Goal: Task Accomplishment & Management: Use online tool/utility

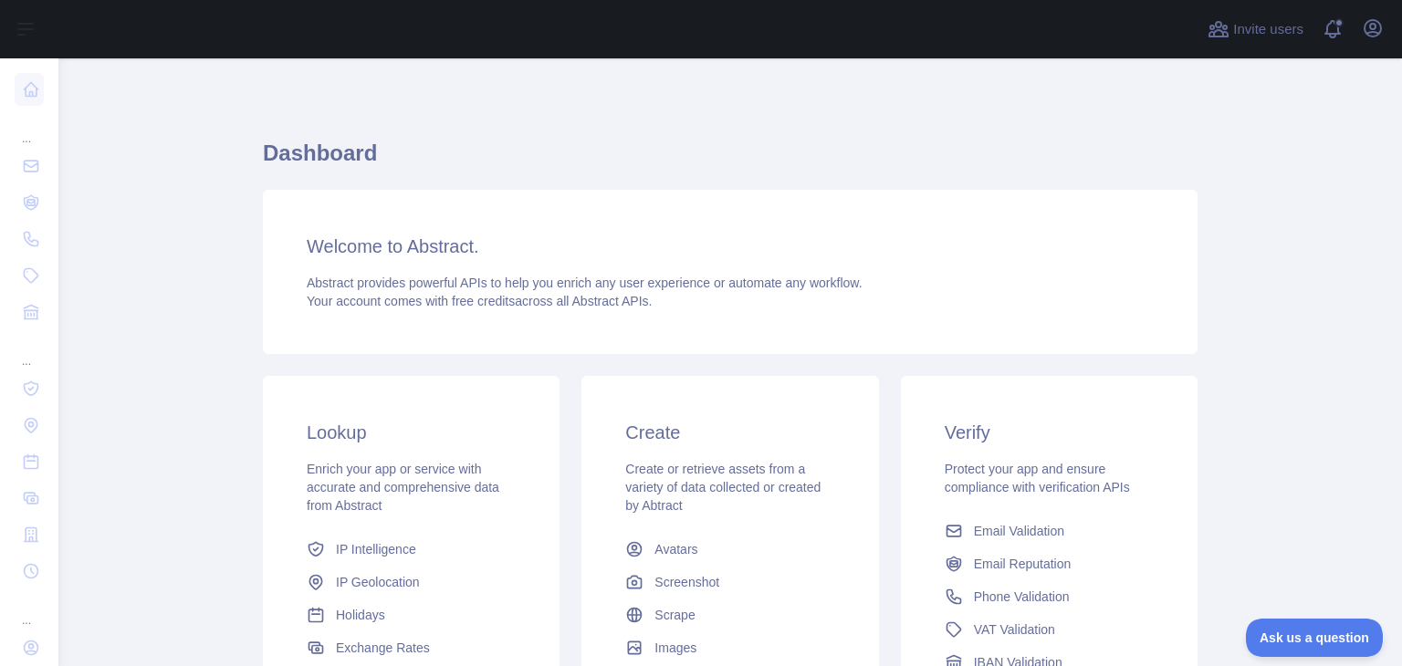
scroll to position [91, 0]
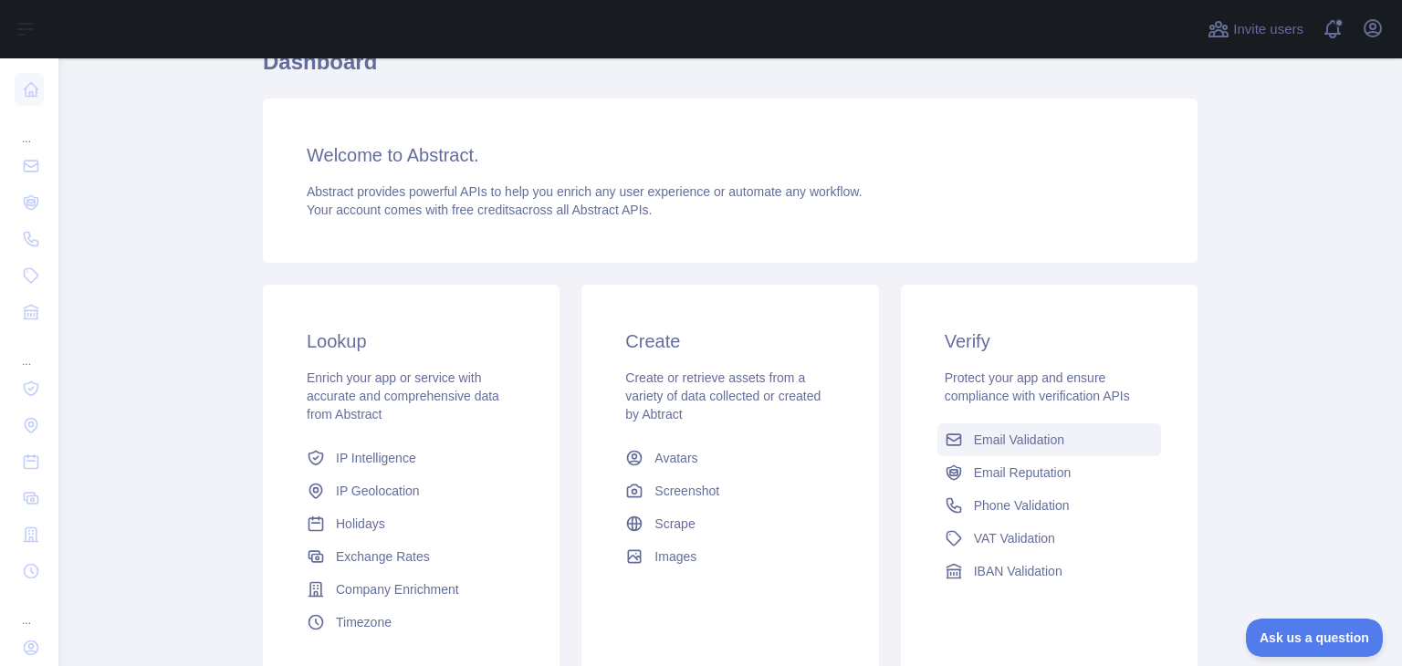
click at [1028, 439] on span "Email Validation" at bounding box center [1019, 440] width 90 height 18
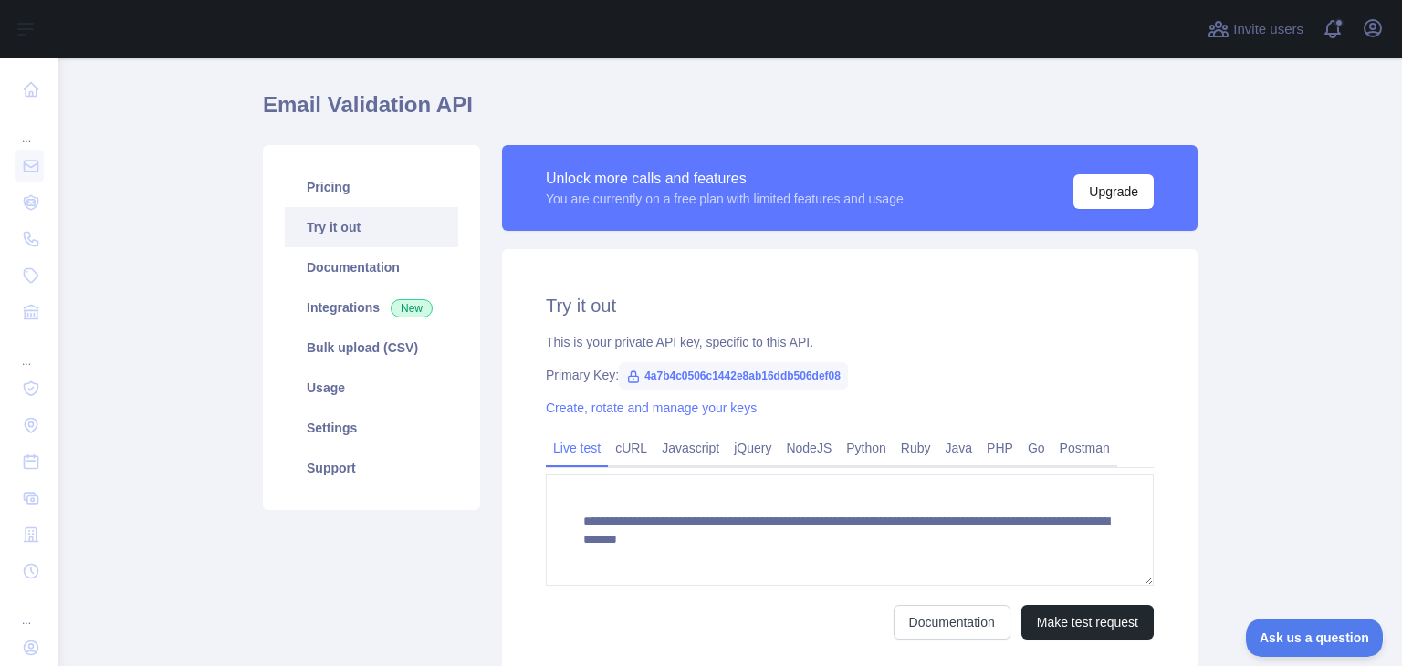
scroll to position [91, 0]
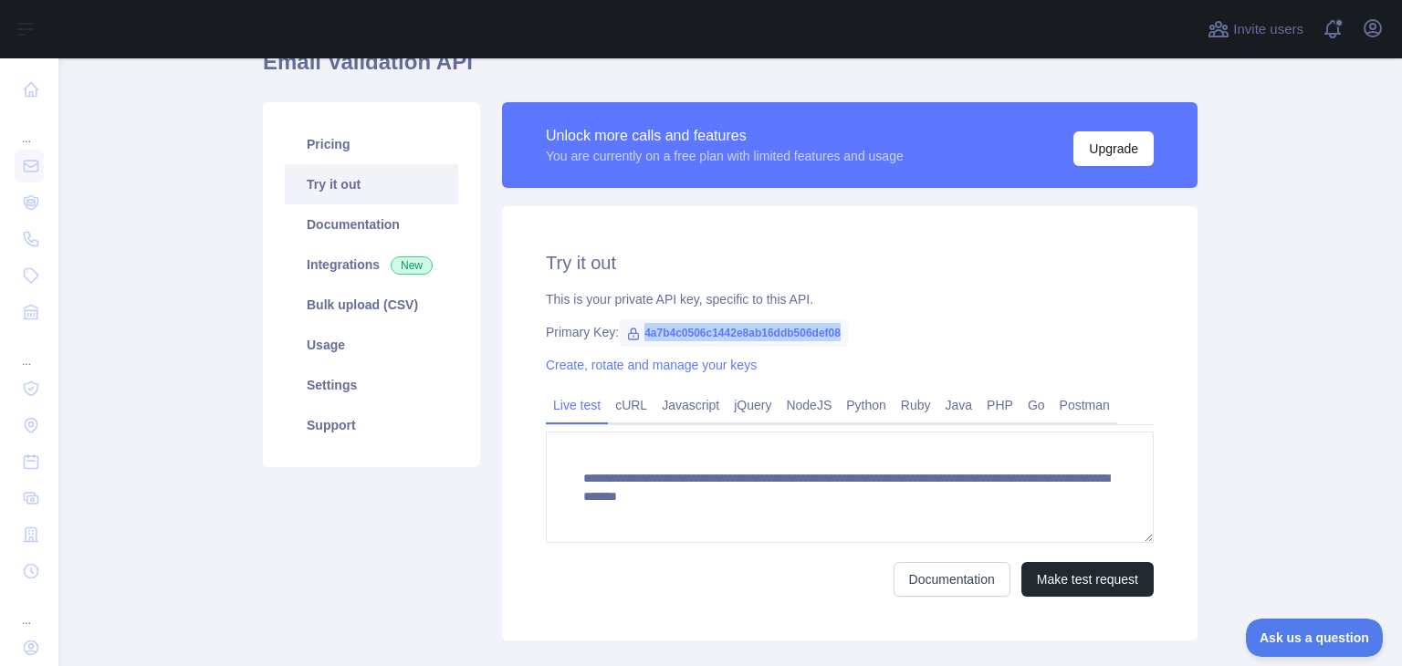
drag, startPoint x: 846, startPoint y: 334, endPoint x: 617, endPoint y: 334, distance: 229.1
click at [617, 334] on div "Primary Key: 4a7b4c0506c1442e8ab16ddb506def08" at bounding box center [850, 332] width 608 height 18
copy span "4a7b4c0506c1442e8ab16ddb506def08"
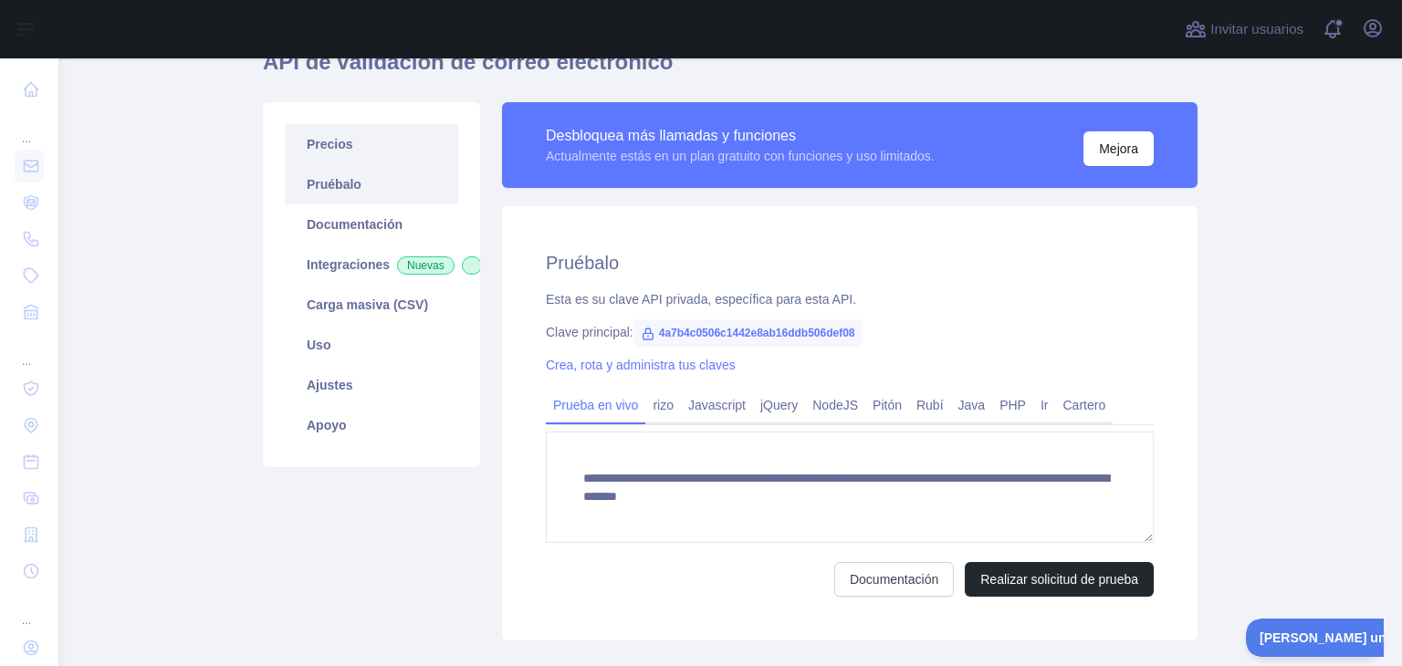
click at [363, 154] on link "Precios" at bounding box center [371, 144] width 173 height 40
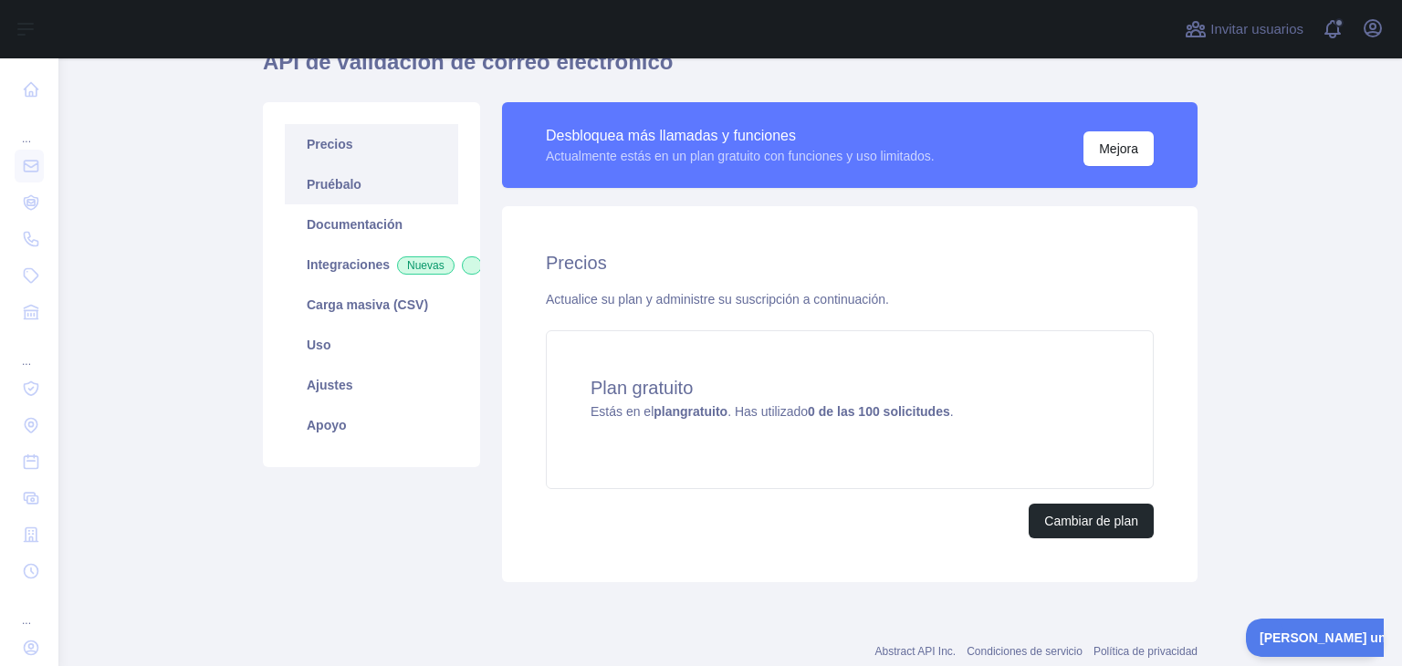
click at [357, 179] on link "Pruébalo" at bounding box center [371, 184] width 173 height 40
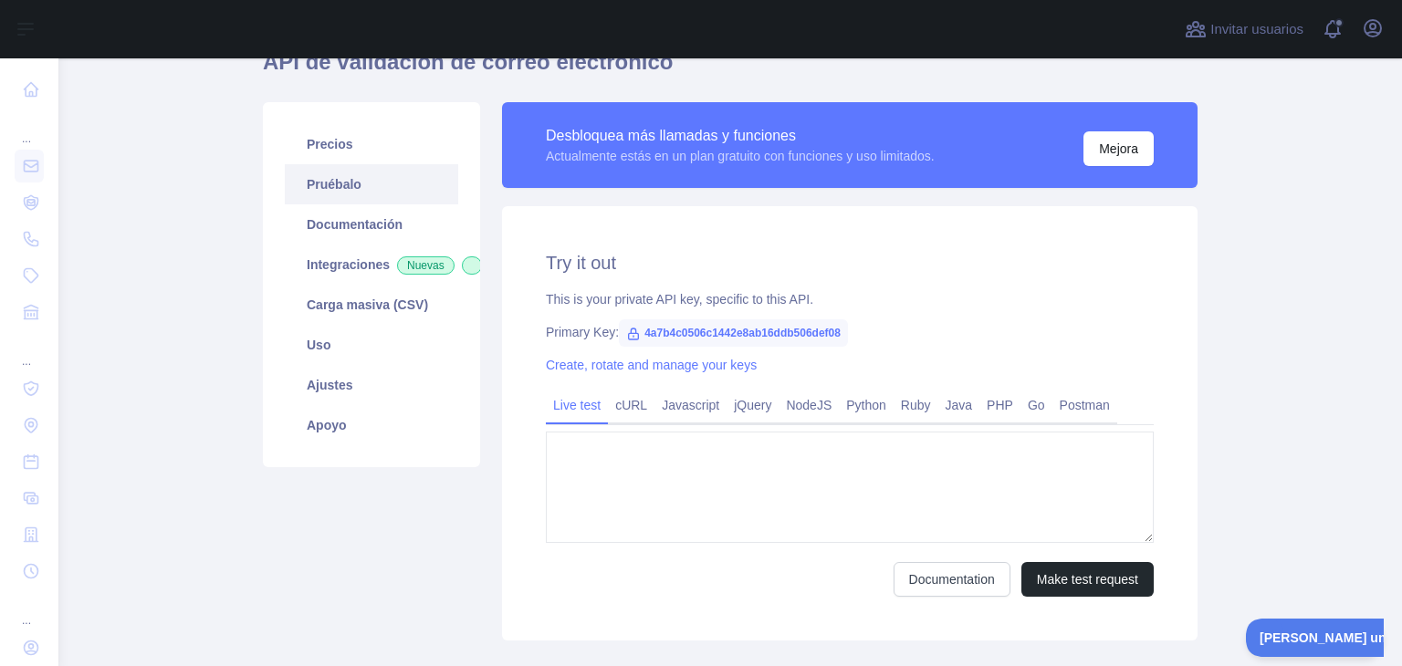
type textarea "**********"
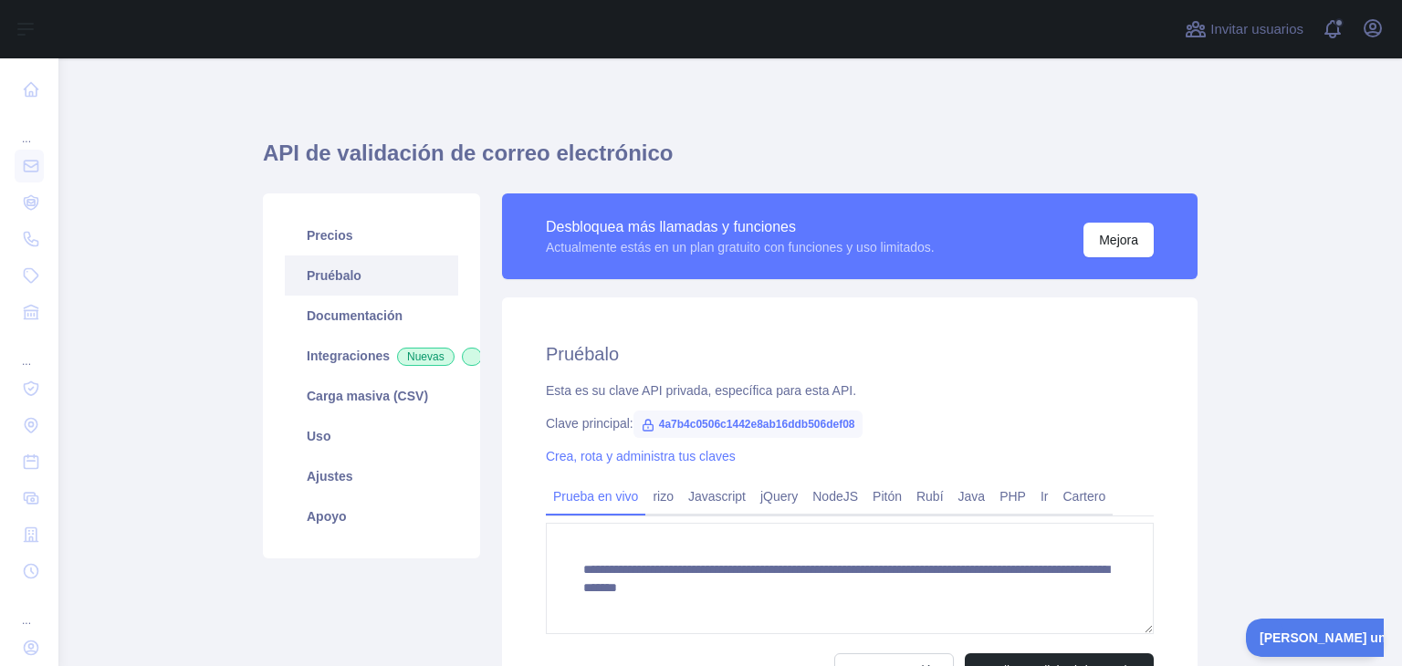
scroll to position [91, 0]
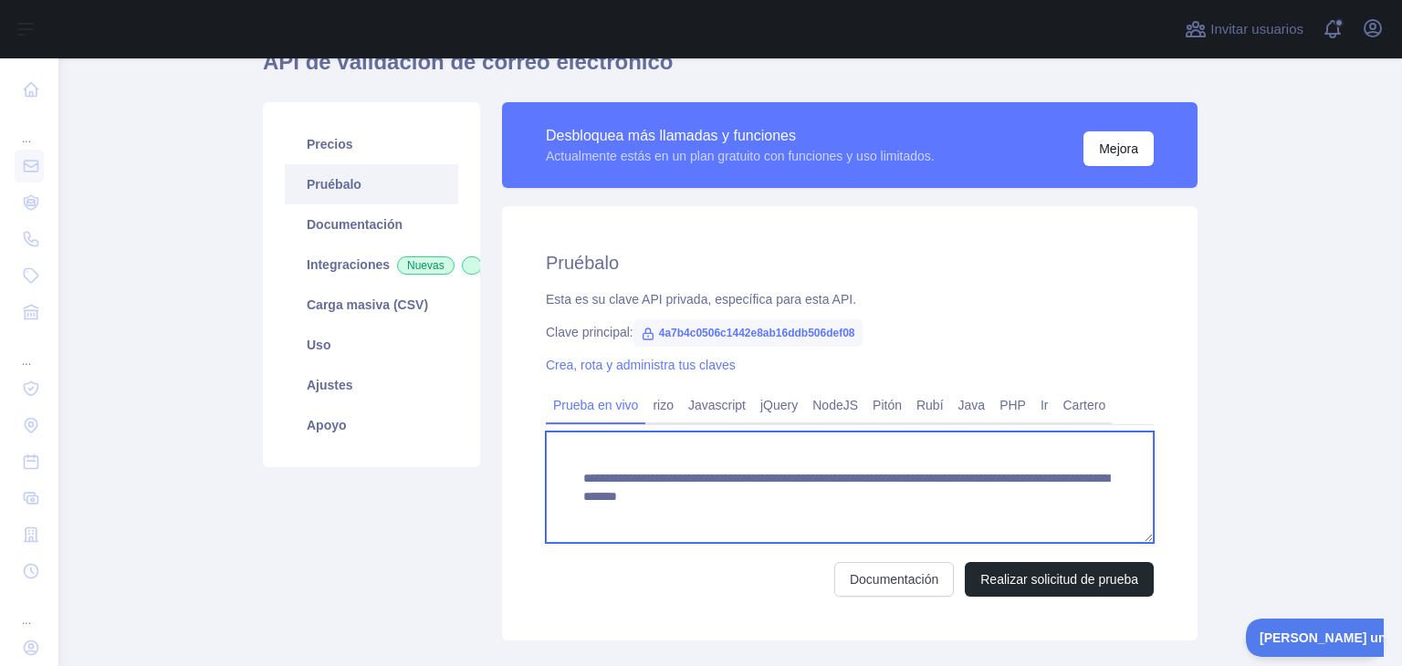
drag, startPoint x: 573, startPoint y: 479, endPoint x: 1129, endPoint y: 512, distance: 556.8
click at [1129, 512] on textarea "**********" at bounding box center [850, 487] width 608 height 111
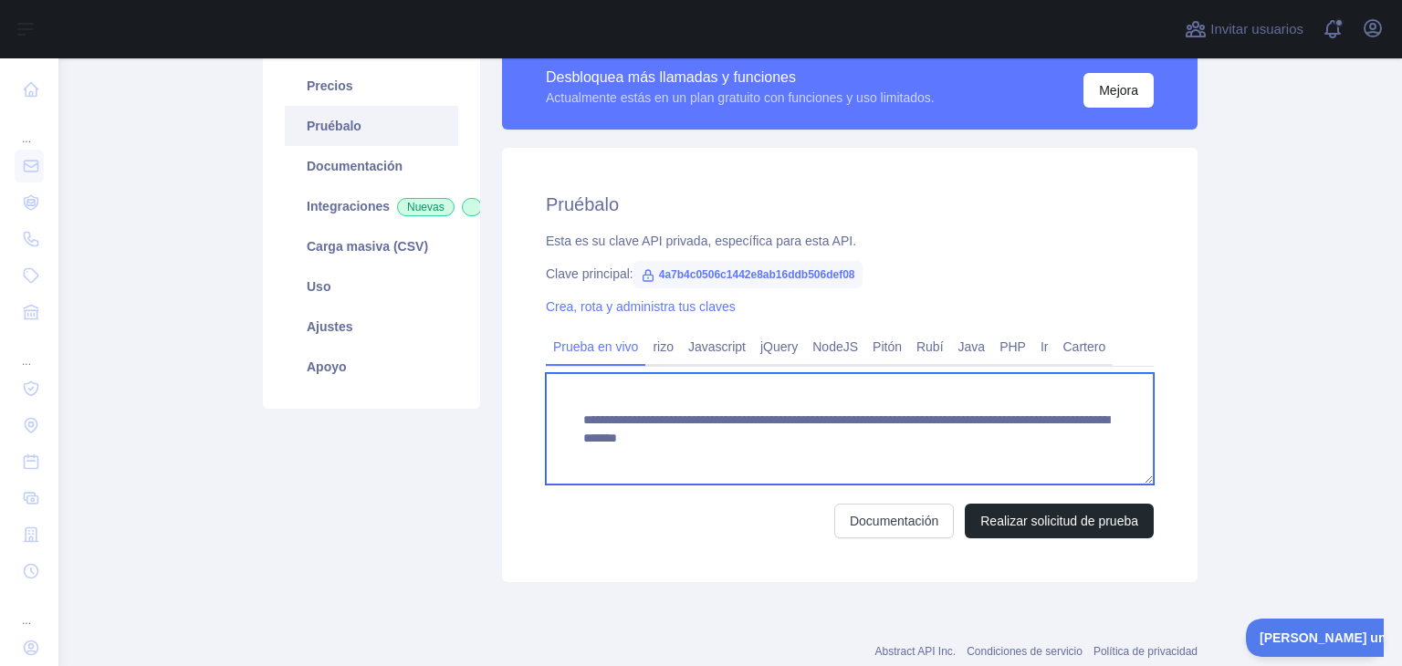
scroll to position [183, 0]
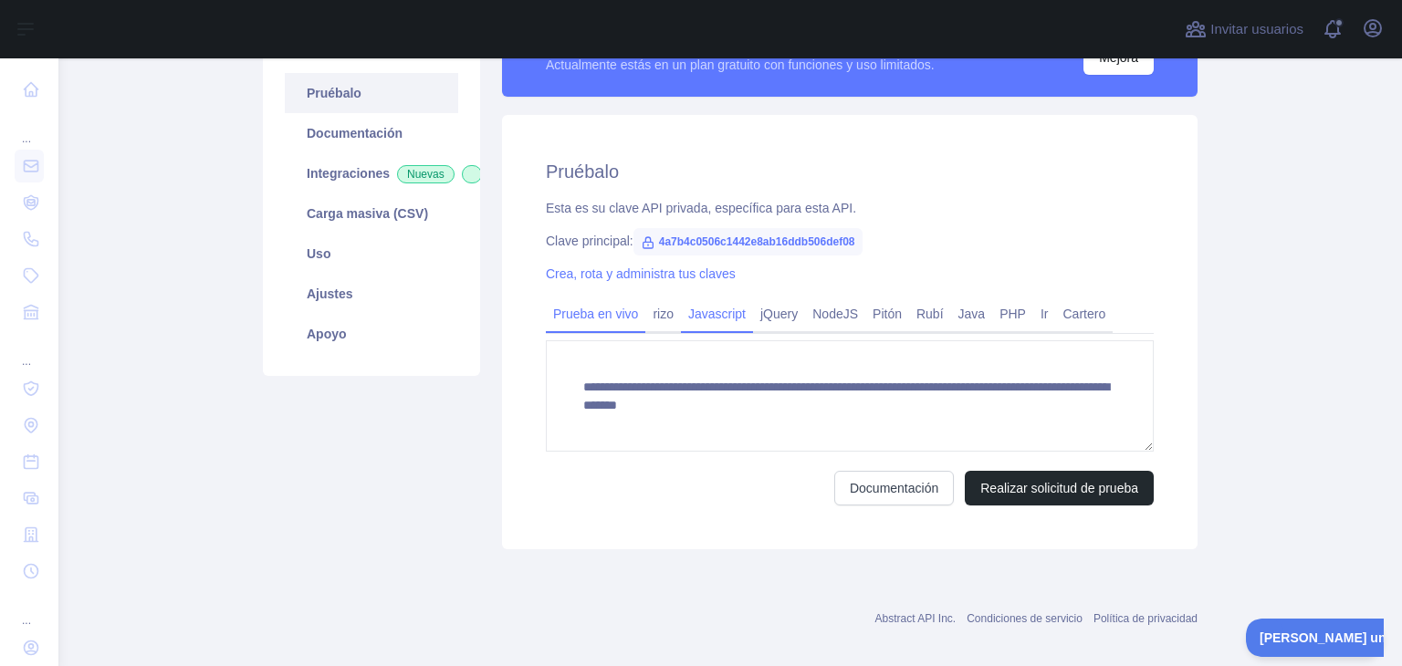
click at [722, 320] on font "Javascript" at bounding box center [717, 314] width 58 height 15
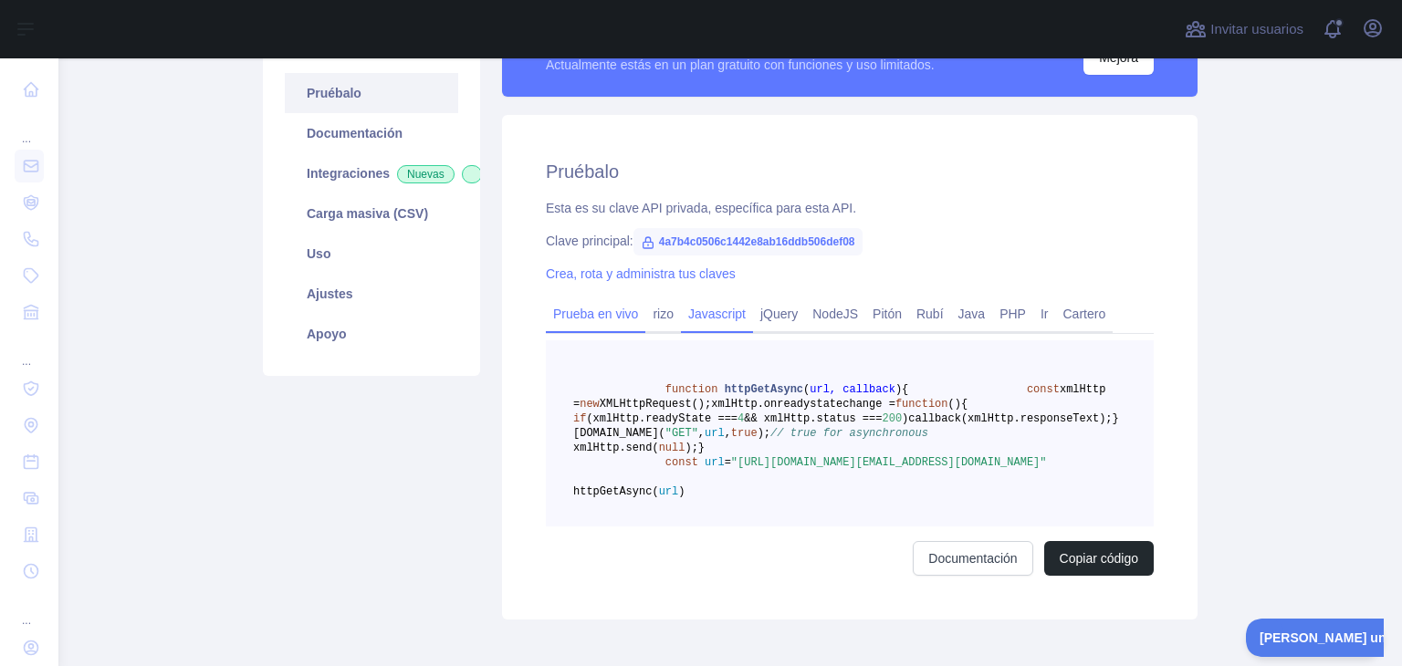
click at [628, 310] on font "Prueba en vivo" at bounding box center [595, 314] width 85 height 15
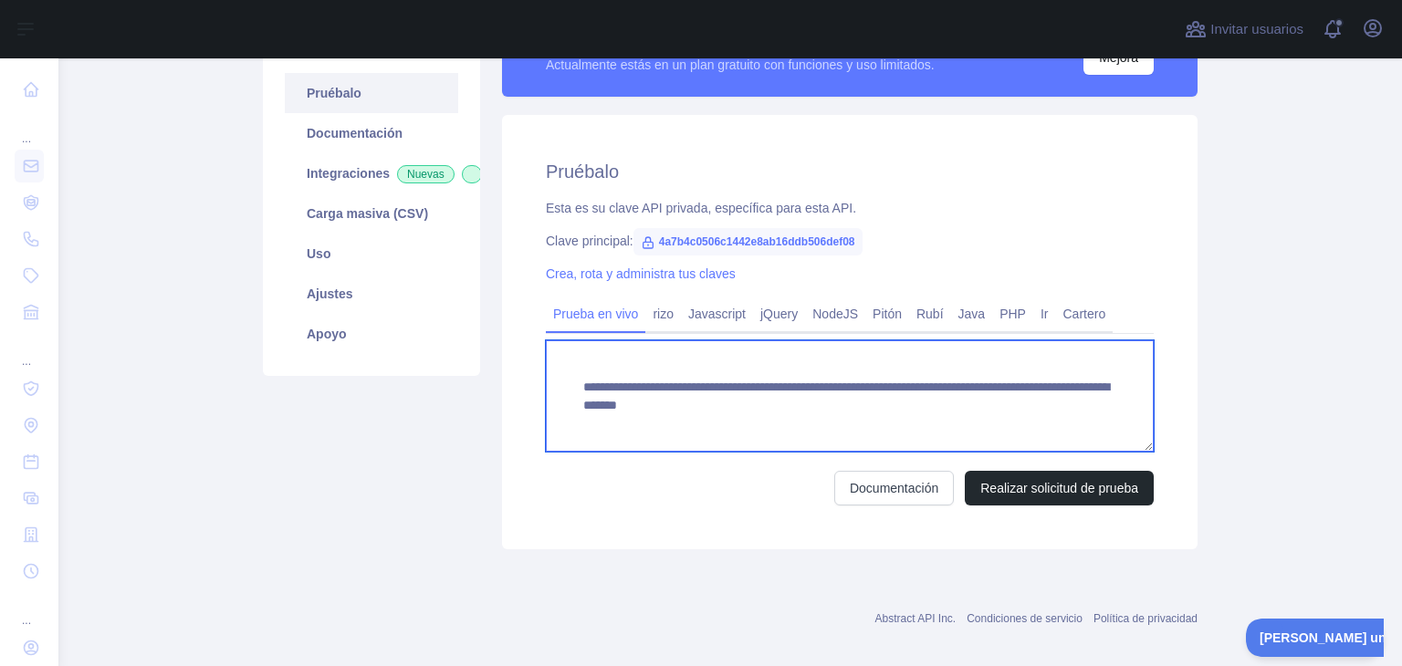
click at [836, 402] on textarea "**********" at bounding box center [850, 395] width 608 height 111
click at [874, 387] on textarea "**********" at bounding box center [850, 395] width 608 height 111
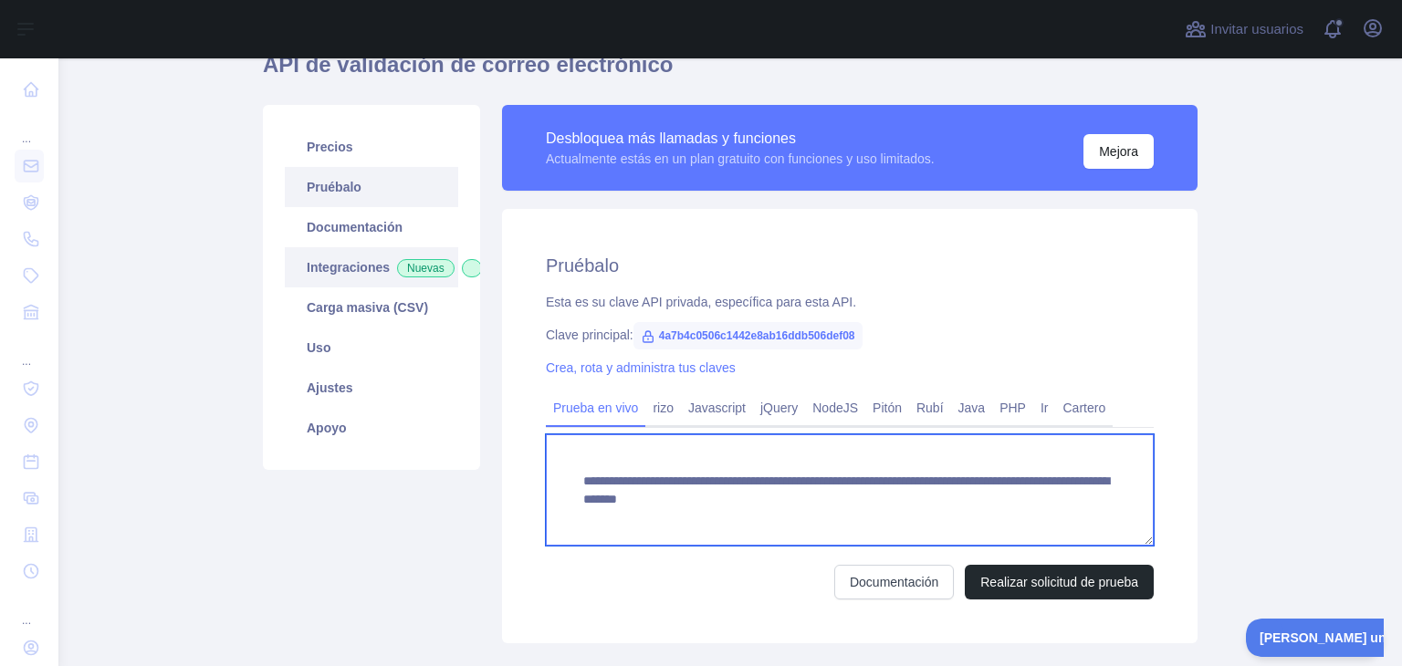
scroll to position [91, 0]
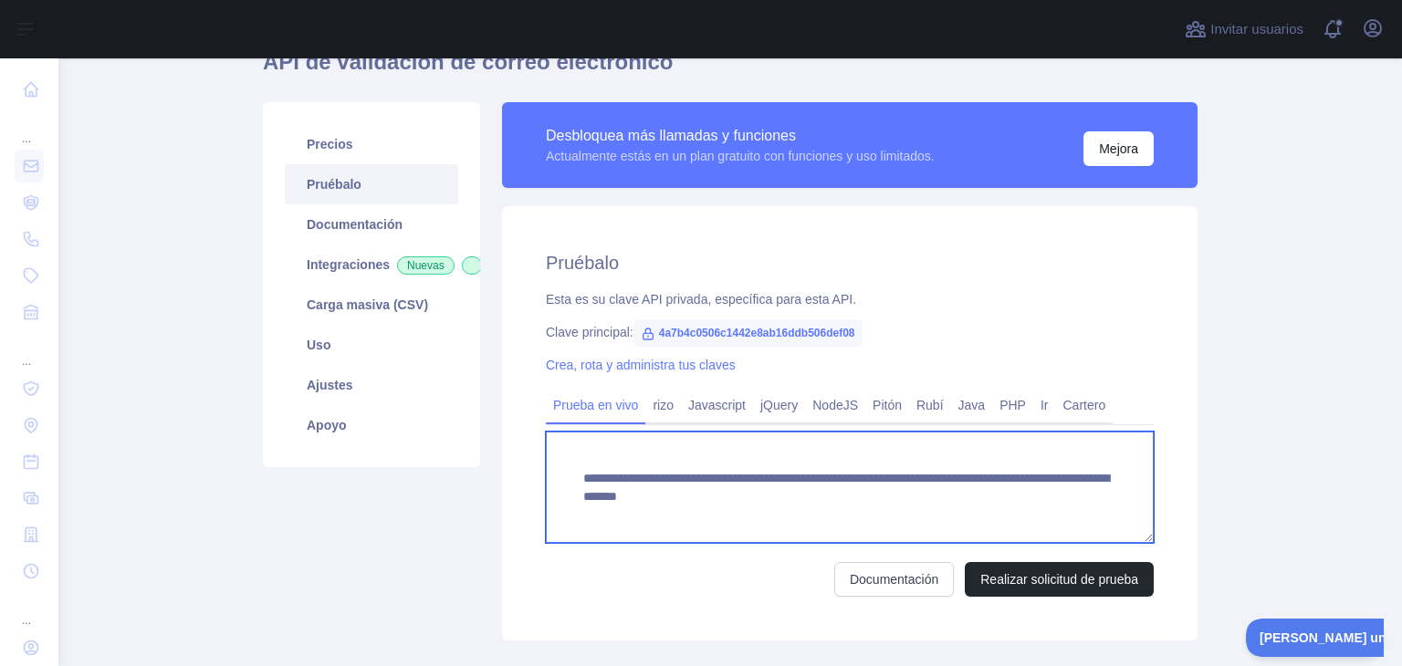
click at [847, 499] on textarea "**********" at bounding box center [850, 487] width 608 height 111
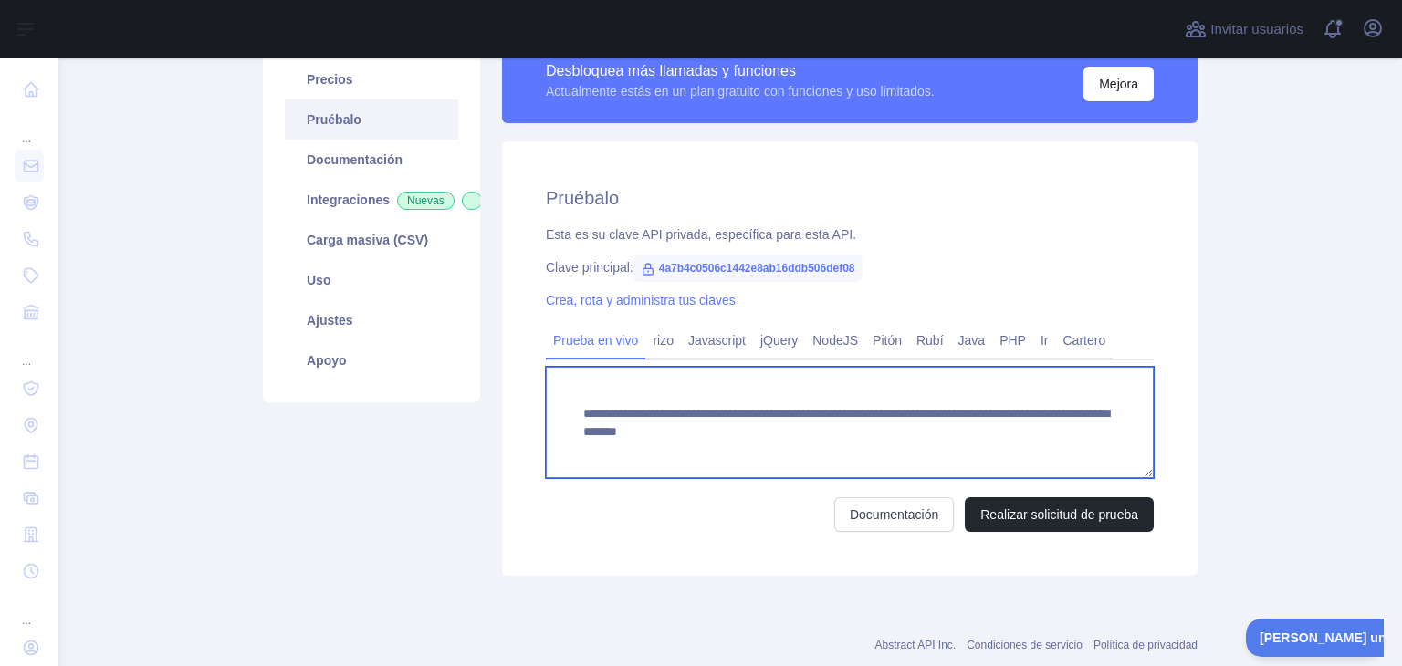
scroll to position [200, 0]
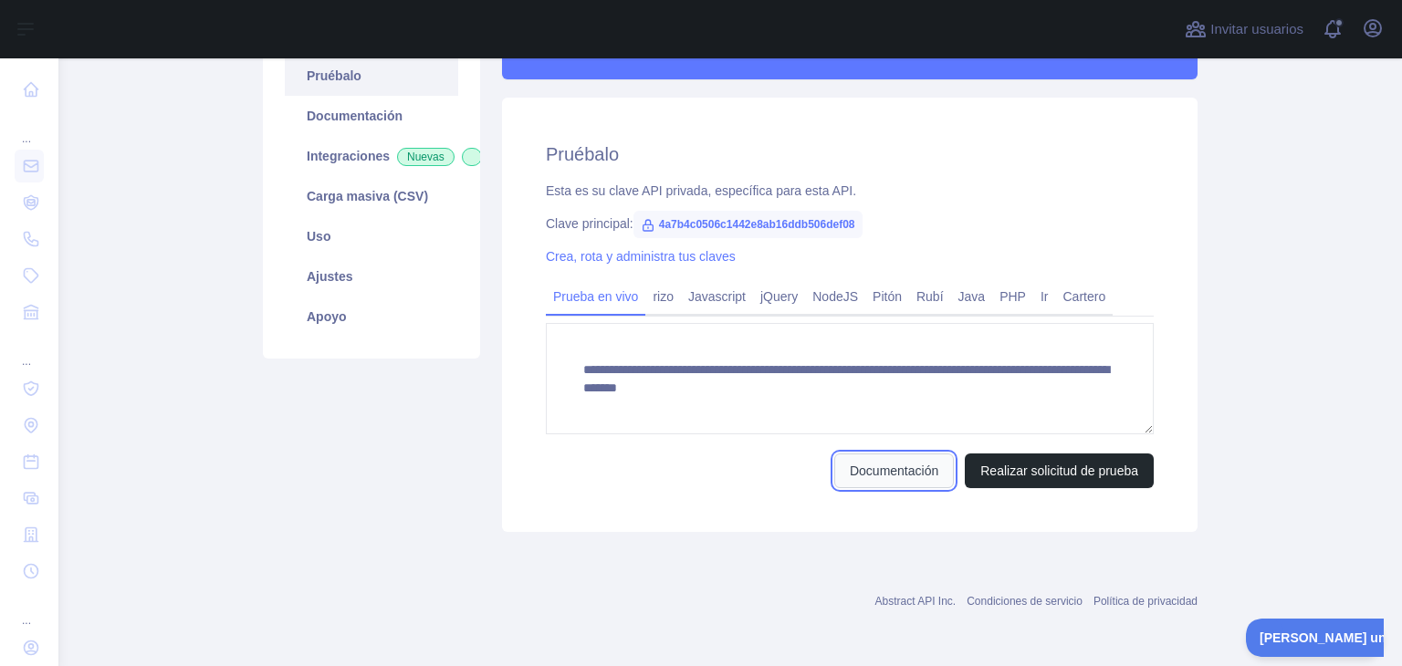
click at [904, 466] on font "Documentación" at bounding box center [894, 471] width 89 height 15
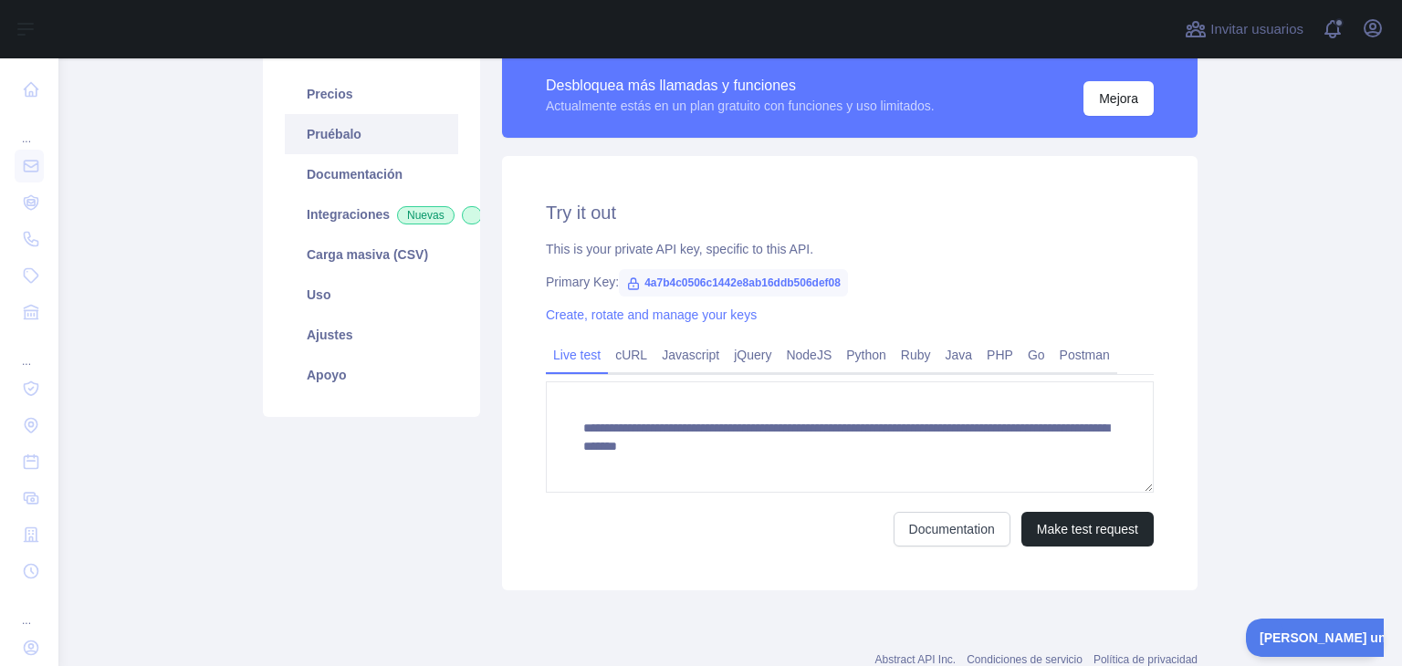
scroll to position [200, 0]
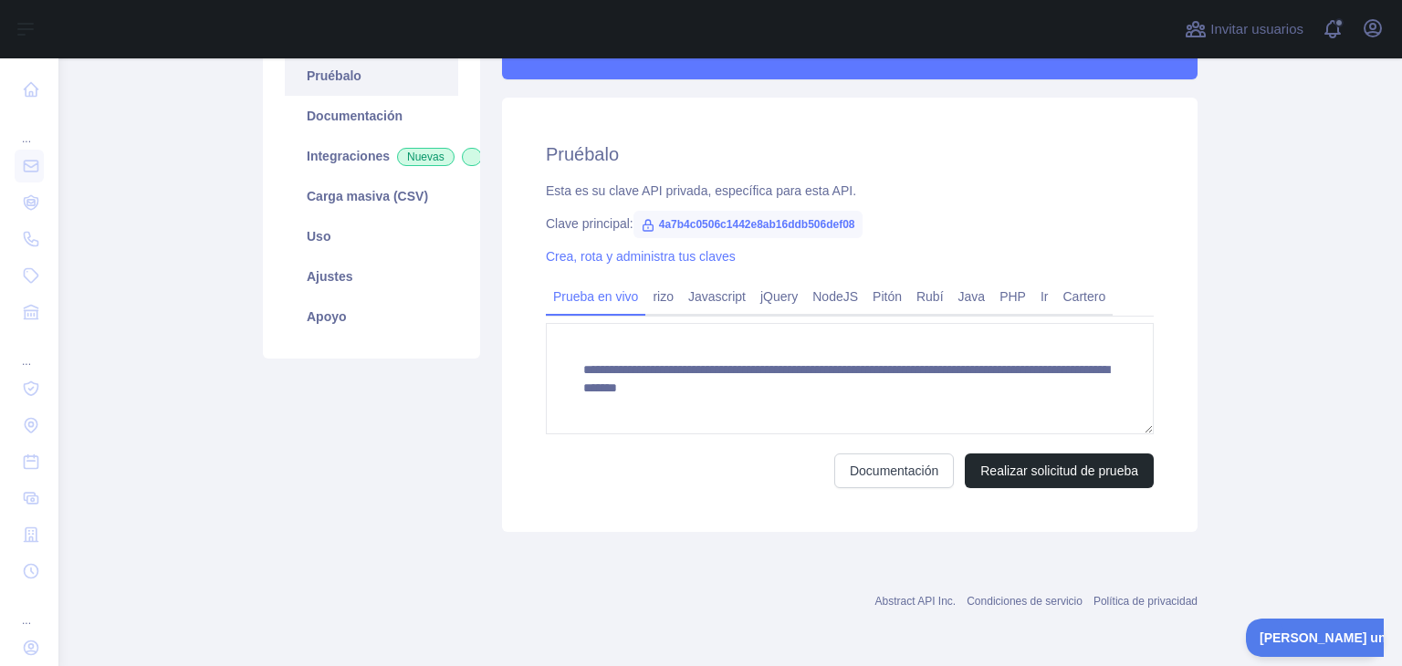
scroll to position [200, 0]
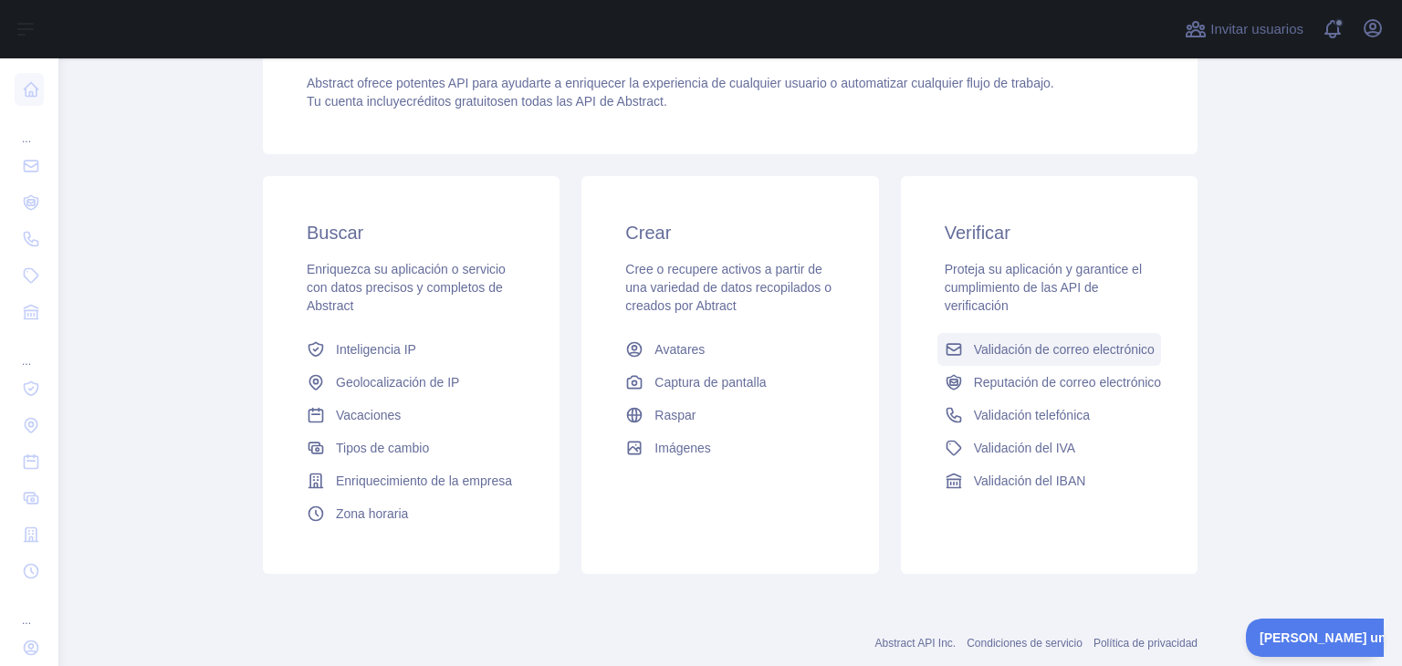
click at [1030, 345] on font "Validación de correo electrónico" at bounding box center [1064, 349] width 181 height 15
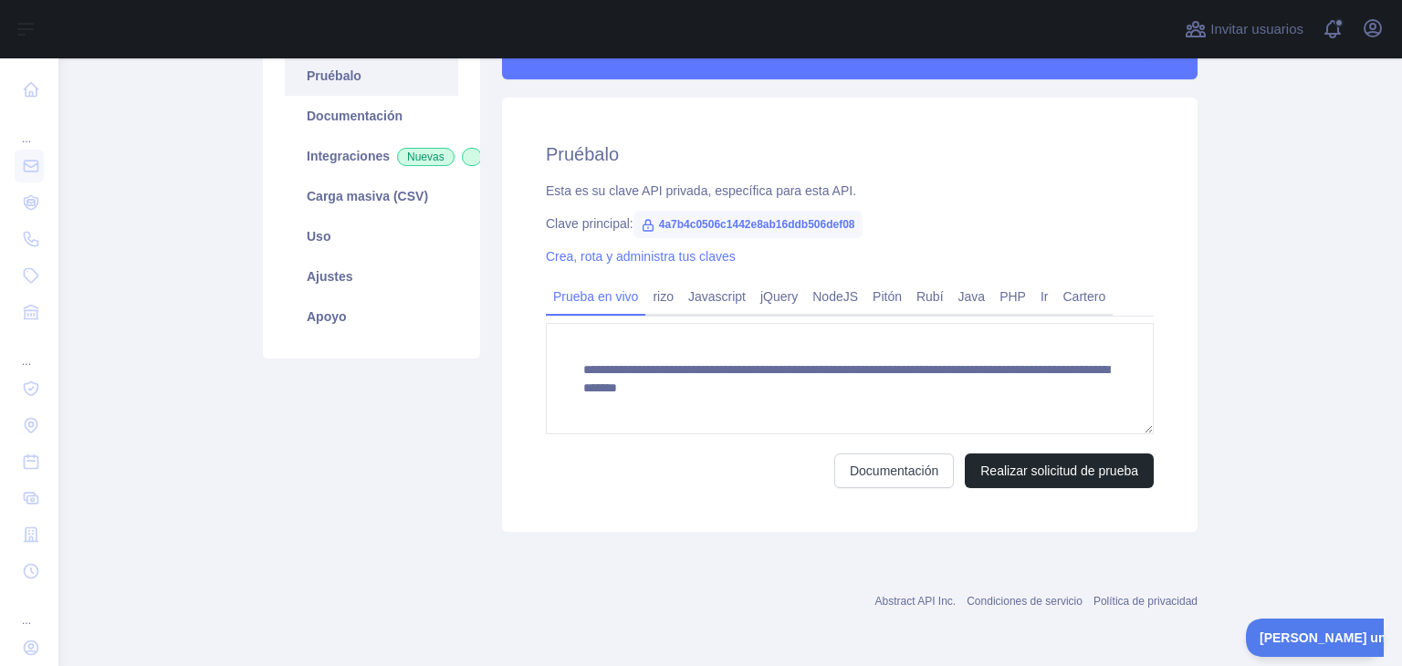
scroll to position [109, 0]
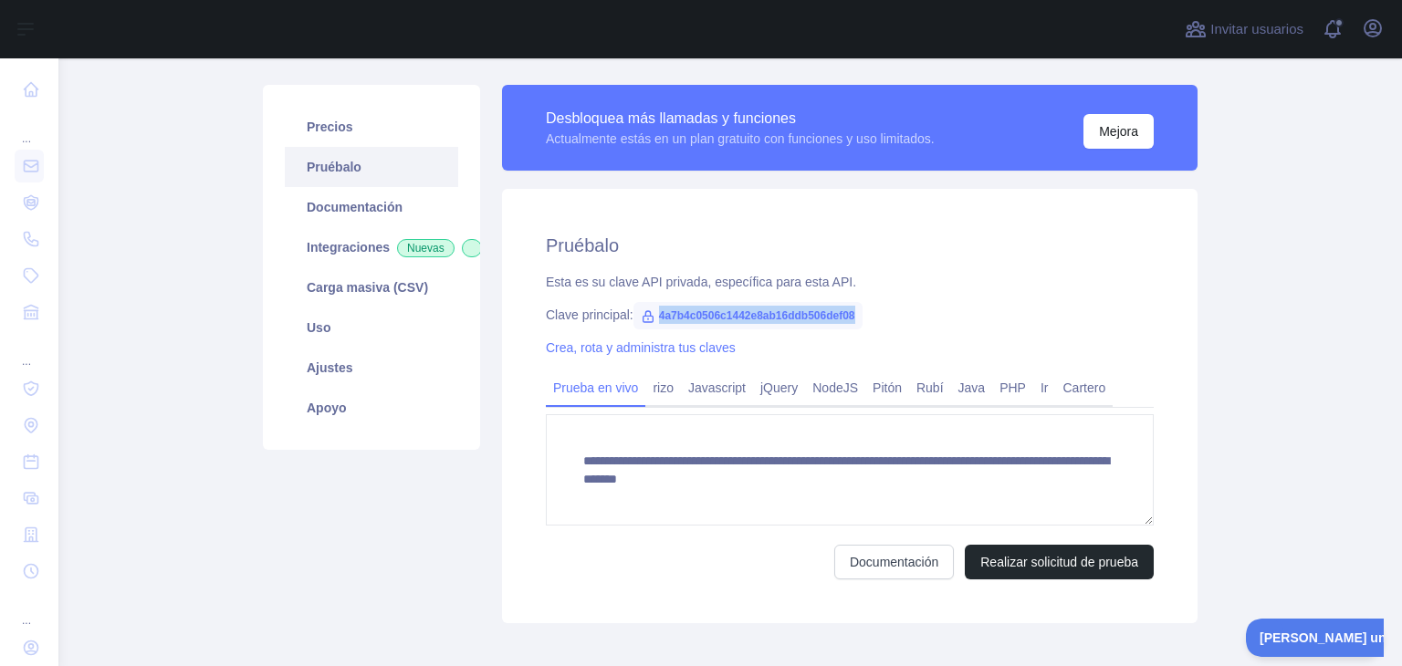
drag, startPoint x: 864, startPoint y: 308, endPoint x: 638, endPoint y: 311, distance: 226.4
click at [638, 311] on div "Clave principal: 4a7b4c0506c1442e8ab16ddb506def08" at bounding box center [850, 315] width 608 height 18
copy font "4a7b4c0506c1442e8ab16ddb506def08"
click at [518, 443] on div "**********" at bounding box center [850, 406] width 696 height 434
drag, startPoint x: 900, startPoint y: 308, endPoint x: 654, endPoint y: 315, distance: 245.6
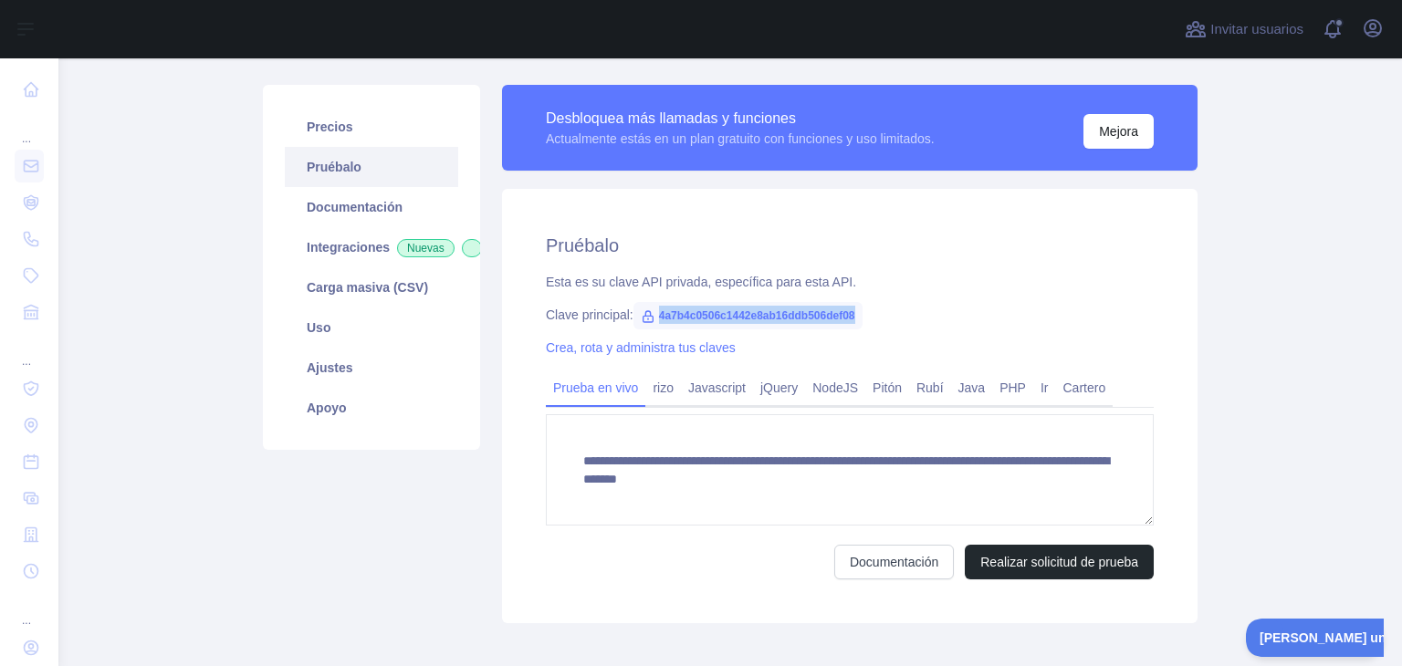
click at [654, 315] on div "Clave principal: 4a7b4c0506c1442e8ab16ddb506def08" at bounding box center [850, 315] width 608 height 18
copy font "4a7b4c0506c1442e8ab16ddb506def08"
